Goal: Task Accomplishment & Management: Manage account settings

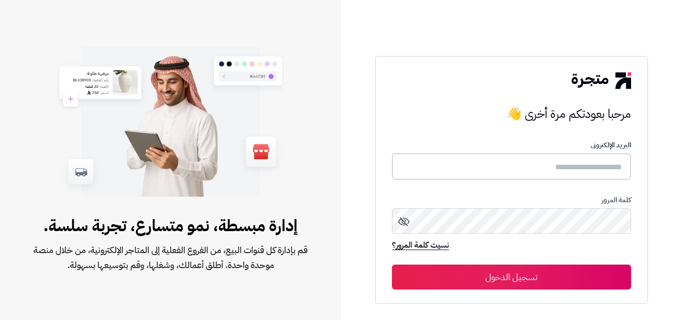
type input "**********"
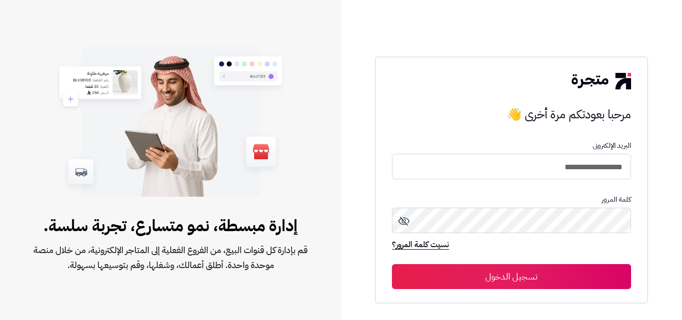
click at [524, 282] on button "تسجيل الدخول" at bounding box center [511, 276] width 239 height 25
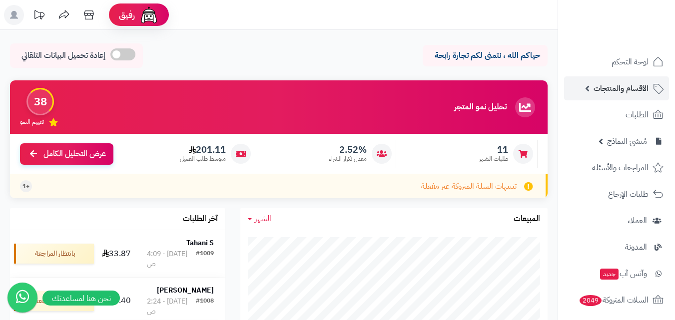
click at [590, 86] on link "الأقسام والمنتجات" at bounding box center [616, 88] width 105 height 24
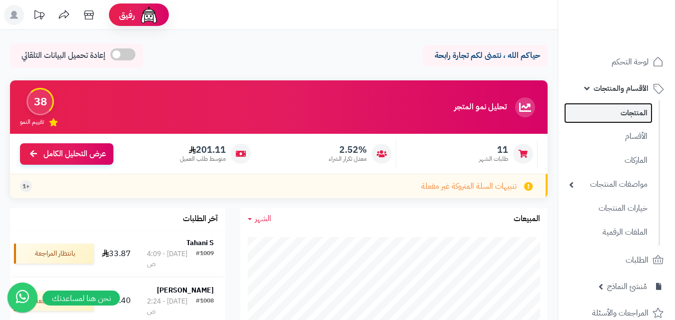
click at [611, 115] on link "المنتجات" at bounding box center [608, 113] width 88 height 20
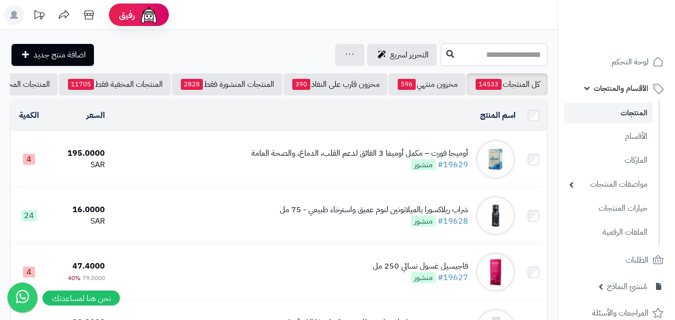
click at [476, 56] on input "text" at bounding box center [494, 54] width 107 height 22
paste input "**********"
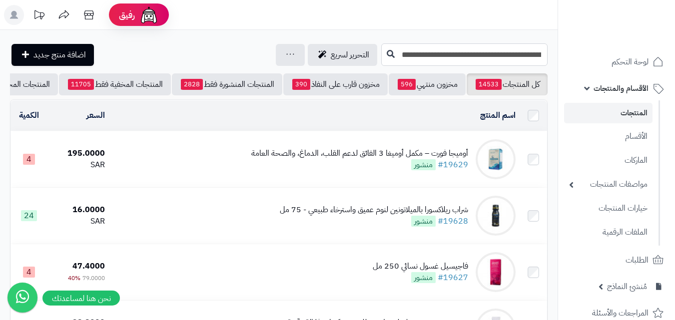
type input "**********"
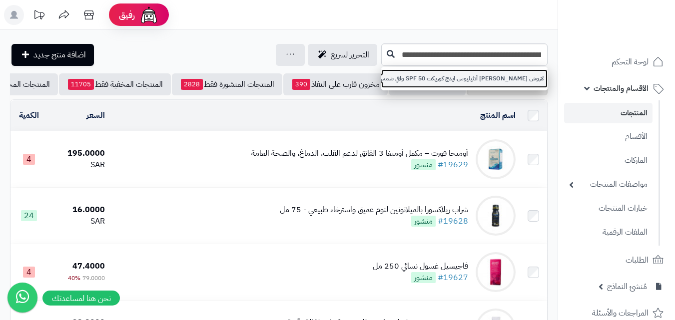
click at [470, 70] on link "لاروش بوزيه أنثيليوس ايدج كوريكت SPF 50 واقي شمس مقاوم لعلامات تقدم سن مع النيا…" at bounding box center [464, 78] width 166 height 18
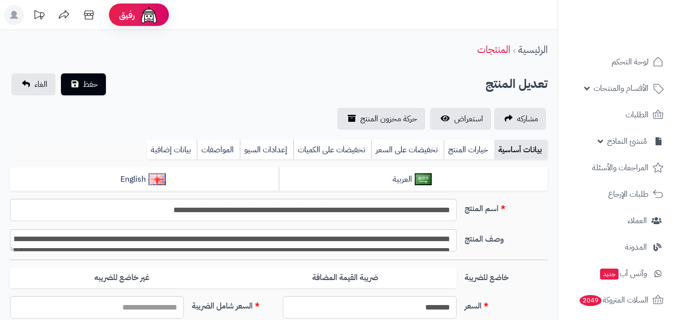
type input "******"
drag, startPoint x: 0, startPoint y: 0, endPoint x: 454, endPoint y: 42, distance: 456.5
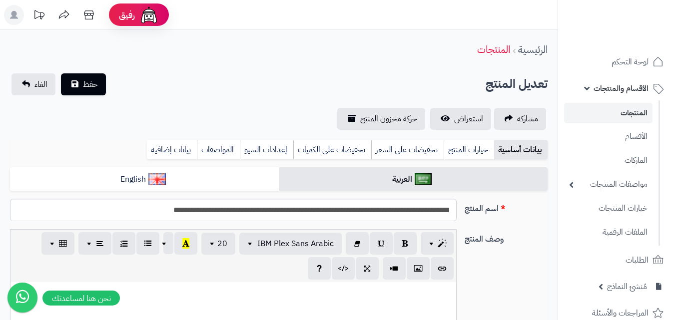
type input "******"
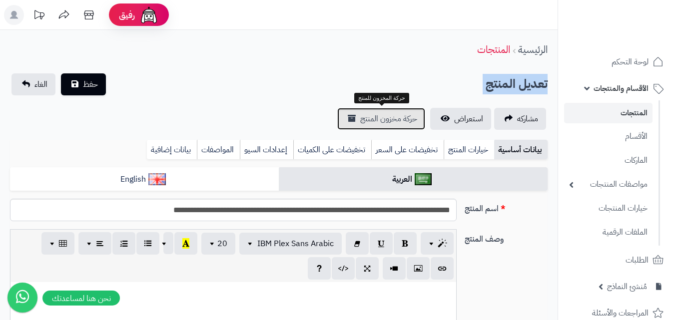
click at [387, 129] on link "حركة مخزون المنتج" at bounding box center [381, 119] width 88 height 22
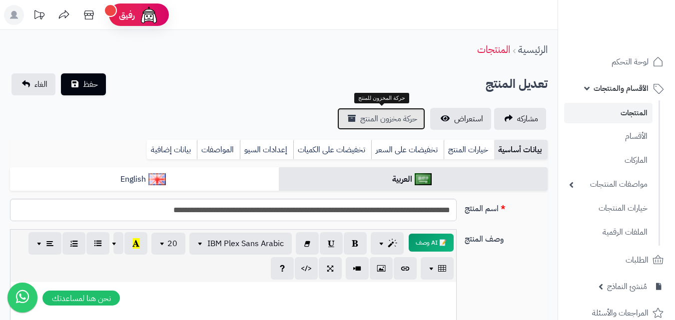
scroll to position [0, 0]
click at [416, 17] on header "رفيق ! الطلبات معالجة مكتمل إرجاع المنتجات العملاء المتواجدون الان 2413 عملاء م…" at bounding box center [337, 15] width 675 height 30
drag, startPoint x: 412, startPoint y: 22, endPoint x: 378, endPoint y: 60, distance: 50.9
click at [380, 58] on div "الرئيسية المنتجات" at bounding box center [278, 49] width 557 height 27
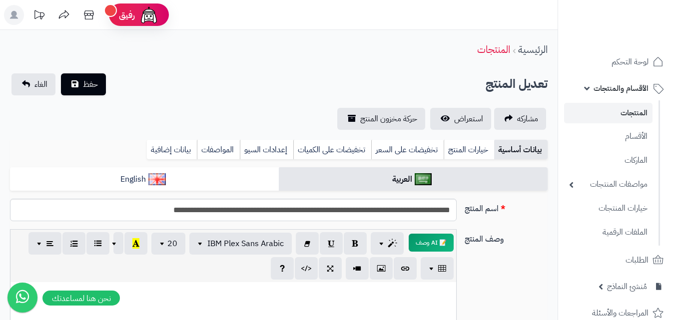
drag, startPoint x: 378, startPoint y: 60, endPoint x: 374, endPoint y: 66, distance: 6.5
click at [376, 61] on div "الرئيسية المنتجات" at bounding box center [278, 49] width 557 height 27
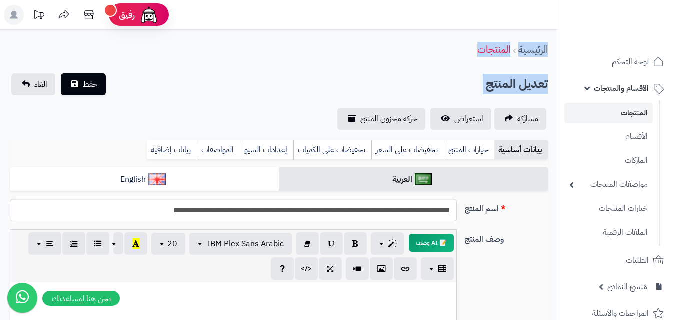
click at [379, 61] on div "الرئيسية المنتجات" at bounding box center [278, 49] width 557 height 27
click at [380, 58] on div "الرئيسية المنتجات" at bounding box center [278, 49] width 557 height 27
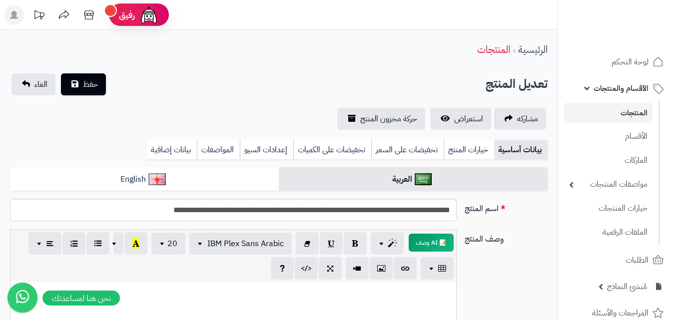
drag, startPoint x: 381, startPoint y: 56, endPoint x: 450, endPoint y: 44, distance: 69.9
click at [386, 51] on div "الرئيسية المنتجات" at bounding box center [278, 49] width 557 height 27
click at [563, 53] on nav "لوحة التحكم الأقسام والمنتجات المنتجات الأقسام الماركات مواصفات المنتجات مواصفا…" at bounding box center [615, 172] width 117 height 320
click at [581, 61] on li "لوحة التحكم" at bounding box center [616, 62] width 117 height 24
click at [593, 70] on link "لوحة التحكم" at bounding box center [616, 62] width 105 height 24
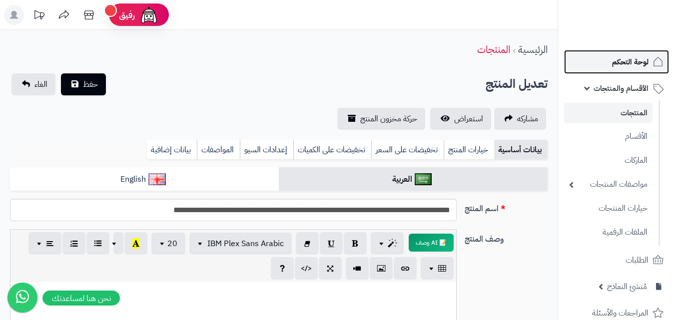
click at [594, 70] on link "لوحة التحكم" at bounding box center [616, 62] width 105 height 24
drag, startPoint x: 594, startPoint y: 70, endPoint x: 597, endPoint y: 56, distance: 14.3
click at [596, 68] on link "لوحة التحكم" at bounding box center [616, 62] width 105 height 24
click at [600, 54] on link "لوحة التحكم" at bounding box center [616, 62] width 105 height 24
click at [602, 54] on link "لوحة التحكم" at bounding box center [616, 62] width 105 height 24
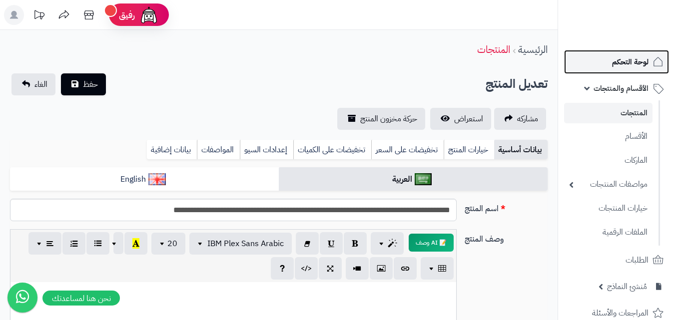
click at [603, 57] on link "لوحة التحكم" at bounding box center [616, 62] width 105 height 24
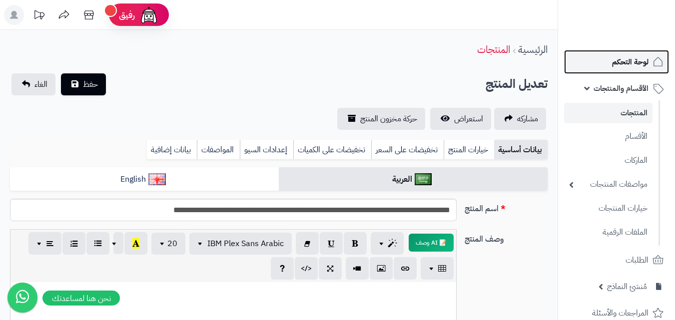
click at [603, 57] on link "لوحة التحكم" at bounding box center [616, 62] width 105 height 24
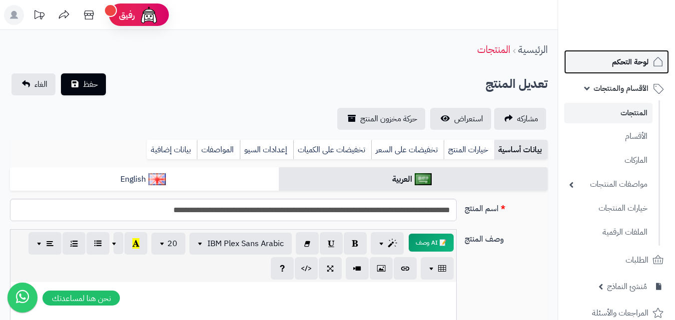
click at [603, 57] on link "لوحة التحكم" at bounding box center [616, 62] width 105 height 24
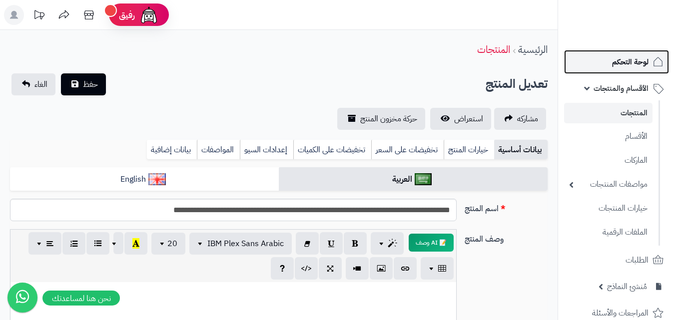
click at [603, 57] on link "لوحة التحكم" at bounding box center [616, 62] width 105 height 24
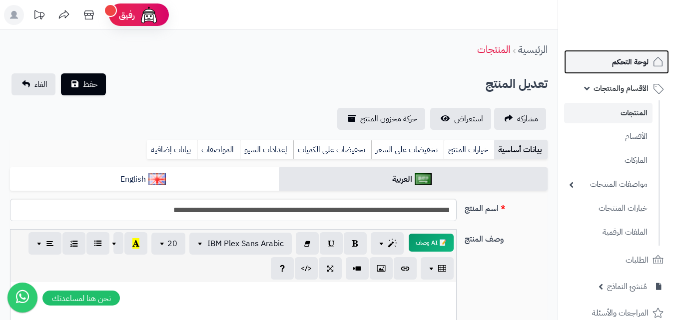
click at [603, 57] on link "لوحة التحكم" at bounding box center [616, 62] width 105 height 24
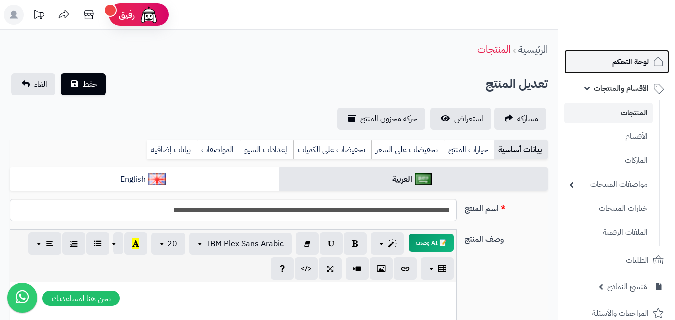
click at [603, 57] on link "لوحة التحكم" at bounding box center [616, 62] width 105 height 24
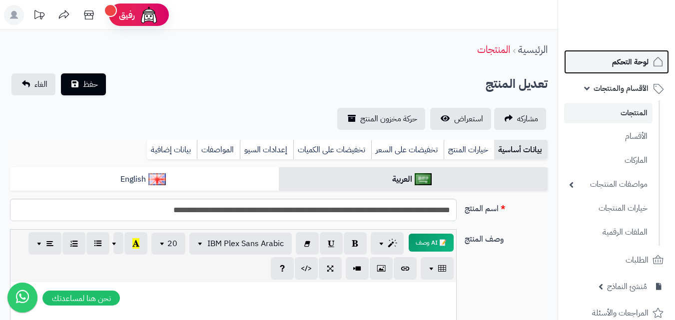
click at [603, 57] on link "لوحة التحكم" at bounding box center [616, 62] width 105 height 24
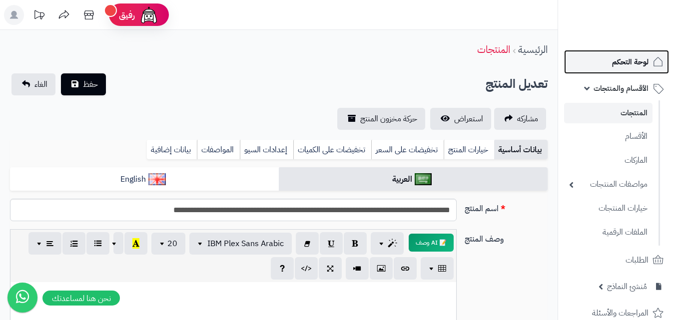
click at [603, 57] on link "لوحة التحكم" at bounding box center [616, 62] width 105 height 24
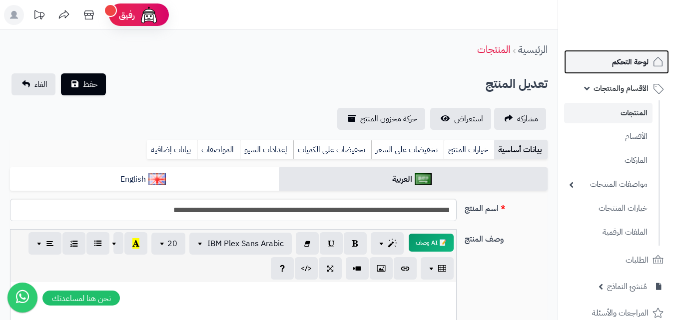
click at [603, 57] on link "لوحة التحكم" at bounding box center [616, 62] width 105 height 24
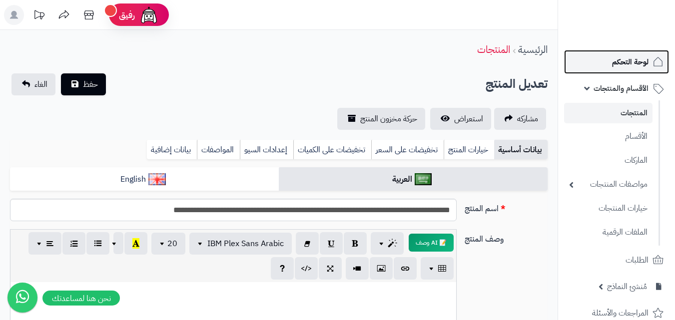
click at [603, 57] on link "لوحة التحكم" at bounding box center [616, 62] width 105 height 24
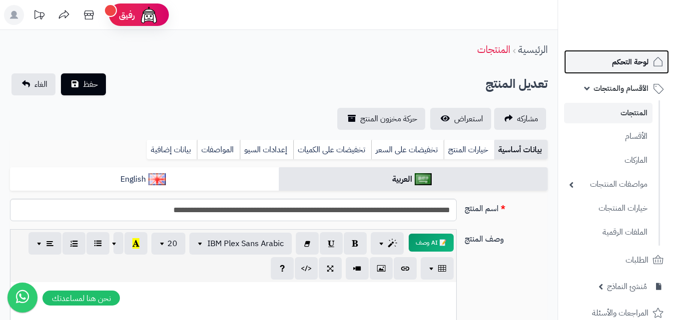
click at [603, 57] on link "لوحة التحكم" at bounding box center [616, 62] width 105 height 24
drag, startPoint x: 603, startPoint y: 57, endPoint x: 624, endPoint y: 90, distance: 39.8
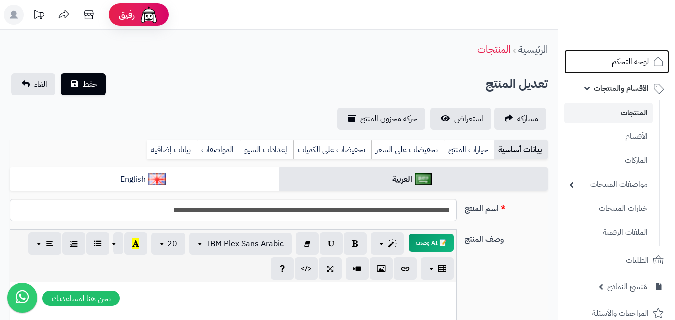
click at [603, 57] on link "لوحة التحكم" at bounding box center [616, 62] width 105 height 24
click at [647, 120] on link "المنتجات" at bounding box center [608, 113] width 88 height 20
click at [647, 119] on link "المنتجات" at bounding box center [608, 113] width 88 height 20
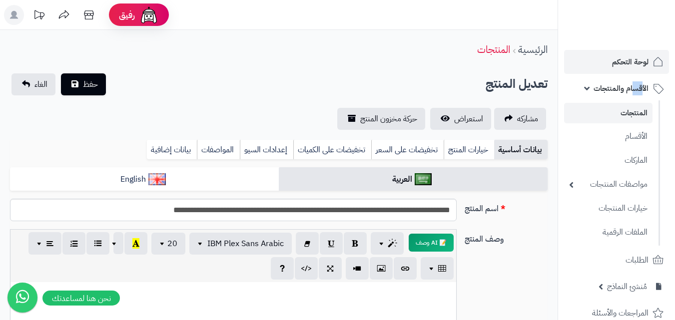
click at [632, 52] on link "لوحة التحكم" at bounding box center [616, 62] width 105 height 24
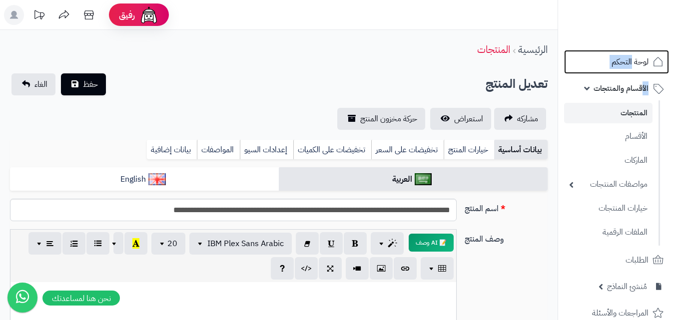
drag, startPoint x: 632, startPoint y: 52, endPoint x: 643, endPoint y: 17, distance: 36.2
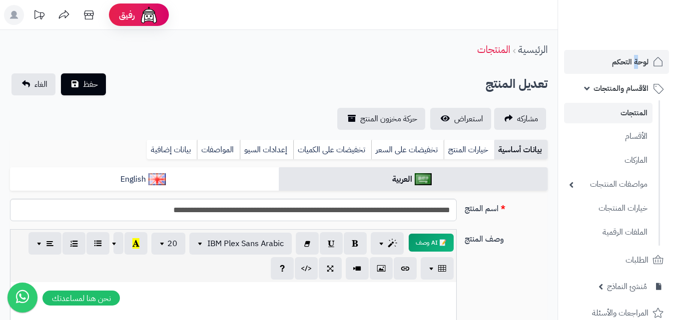
click at [635, 60] on nav "لوحة التحكم الأقسام والمنتجات المنتجات الأقسام الماركات مواصفات المنتجات مواصفا…" at bounding box center [615, 172] width 117 height 320
click at [633, 69] on link "لوحة التحكم" at bounding box center [616, 62] width 105 height 24
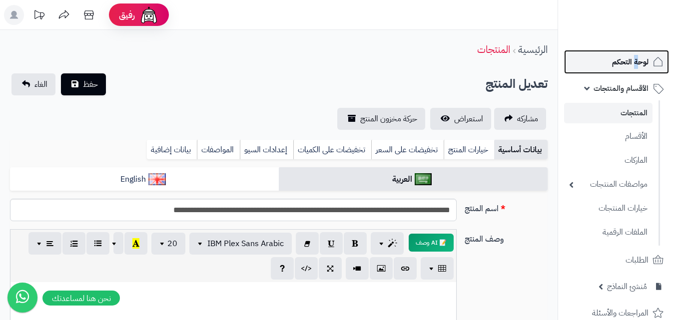
click at [633, 69] on link "لوحة التحكم" at bounding box center [616, 62] width 105 height 24
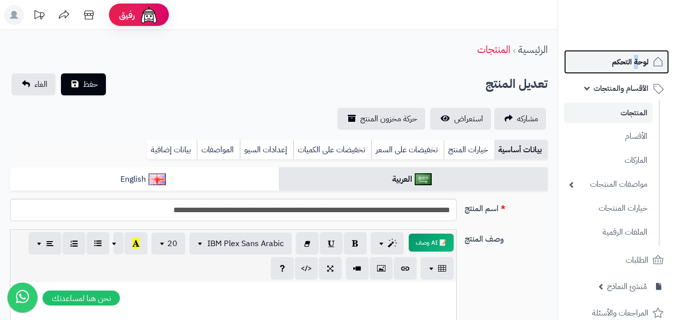
click at [633, 69] on link "لوحة التحكم" at bounding box center [616, 62] width 105 height 24
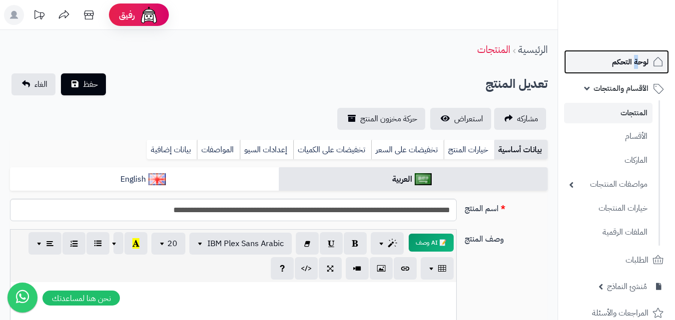
click at [633, 69] on link "لوحة التحكم" at bounding box center [616, 62] width 105 height 24
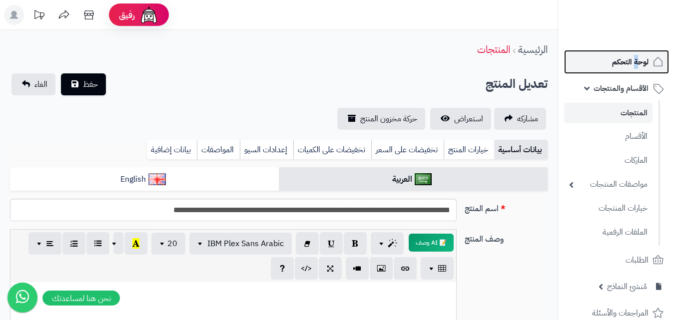
click at [633, 69] on link "لوحة التحكم" at bounding box center [616, 62] width 105 height 24
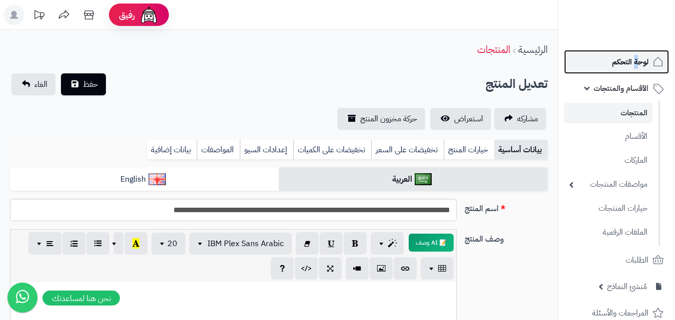
click at [633, 69] on link "لوحة التحكم" at bounding box center [616, 62] width 105 height 24
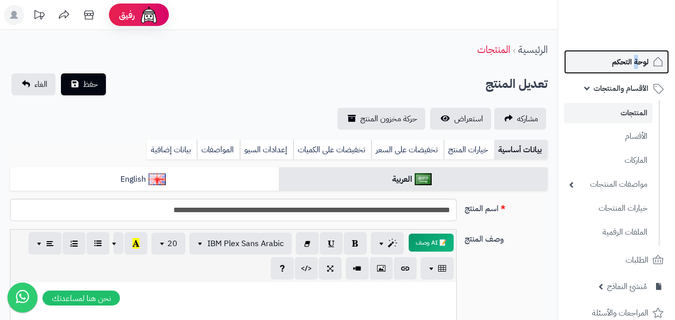
click at [633, 69] on link "لوحة التحكم" at bounding box center [616, 62] width 105 height 24
drag, startPoint x: 633, startPoint y: 69, endPoint x: 627, endPoint y: 76, distance: 8.8
click at [631, 71] on link "لوحة التحكم" at bounding box center [616, 62] width 105 height 24
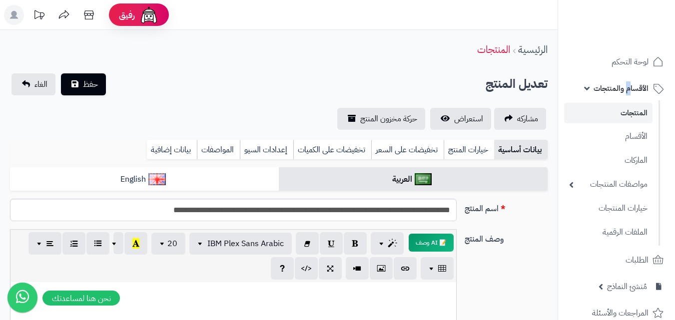
drag, startPoint x: 627, startPoint y: 76, endPoint x: 625, endPoint y: 81, distance: 5.6
click at [625, 81] on link "الأقسام والمنتجات" at bounding box center [616, 88] width 105 height 24
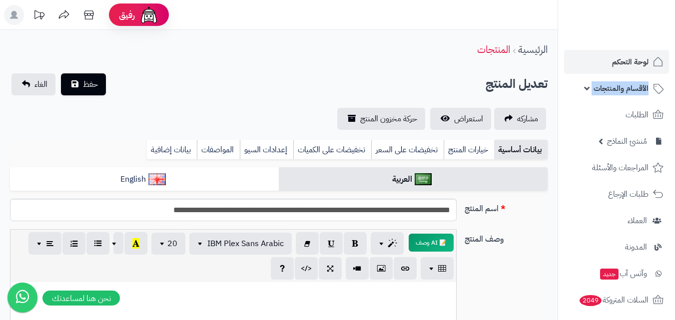
drag, startPoint x: 625, startPoint y: 81, endPoint x: 604, endPoint y: 61, distance: 28.3
click at [620, 78] on link "الأقسام والمنتجات" at bounding box center [616, 88] width 105 height 24
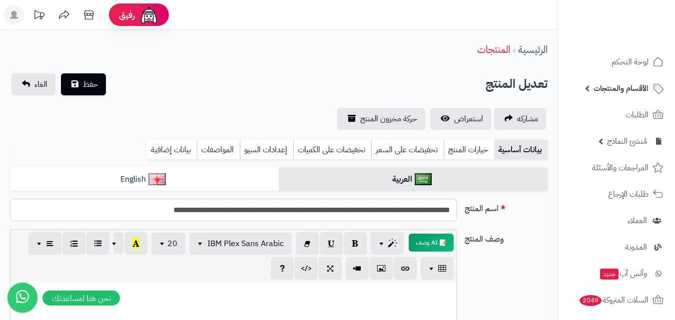
drag, startPoint x: 539, startPoint y: -9, endPoint x: 476, endPoint y: -27, distance: 65.4
click at [476, 0] on html "رفيق ! الطلبات معالجة مكتمل إرجاع المنتجات العملاء المتواجدون الان 2413 عملاء م…" at bounding box center [337, 160] width 675 height 320
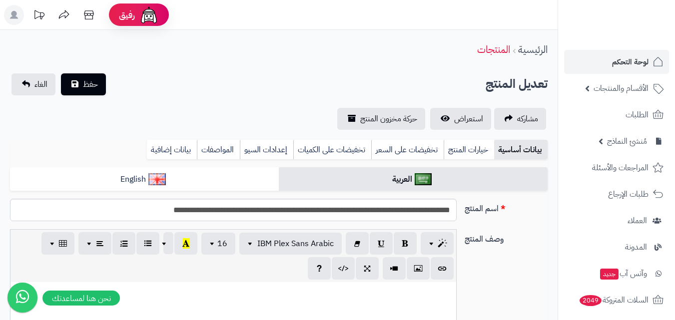
scroll to position [0, 7]
click at [626, 63] on span "لوحة التحكم" at bounding box center [630, 62] width 36 height 14
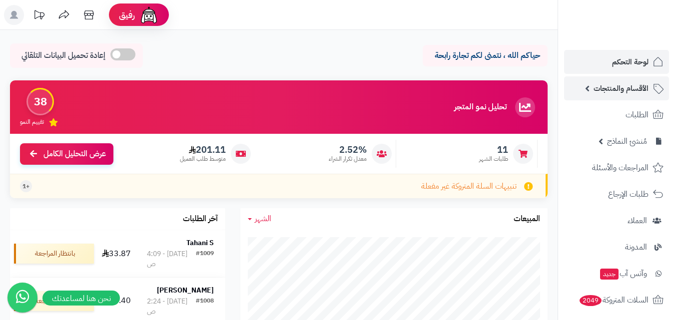
click at [590, 90] on link "الأقسام والمنتجات" at bounding box center [616, 88] width 105 height 24
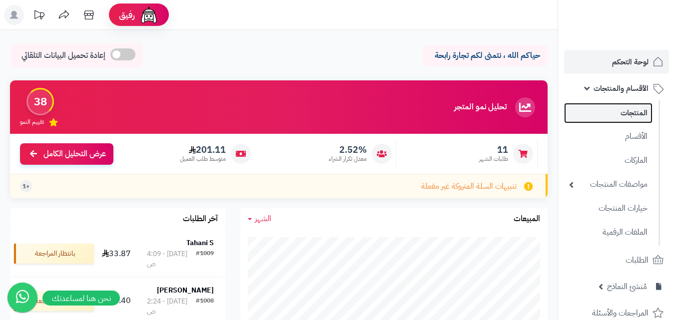
click at [596, 111] on link "المنتجات" at bounding box center [608, 113] width 88 height 20
